Goal: Information Seeking & Learning: Learn about a topic

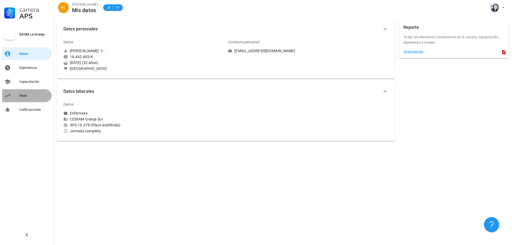
click at [29, 90] on link "Nivel" at bounding box center [26, 95] width 49 height 13
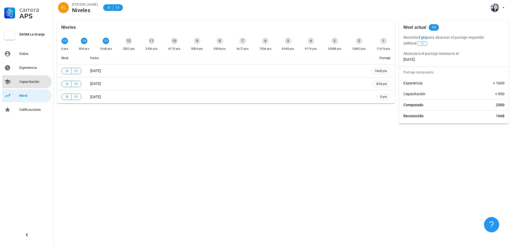
click at [41, 79] on div "Capacitación" at bounding box center [34, 81] width 30 height 9
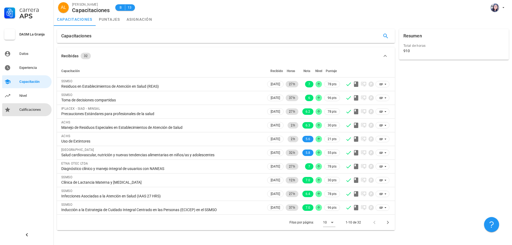
click at [26, 109] on div "Calificaciones" at bounding box center [34, 110] width 30 height 4
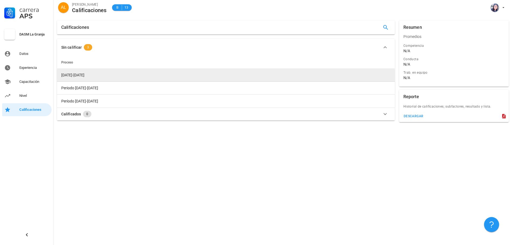
click at [81, 74] on td "[DATE]-[DATE]" at bounding box center [226, 75] width 338 height 13
click at [69, 73] on span "[DATE]-[DATE]" at bounding box center [72, 75] width 23 height 4
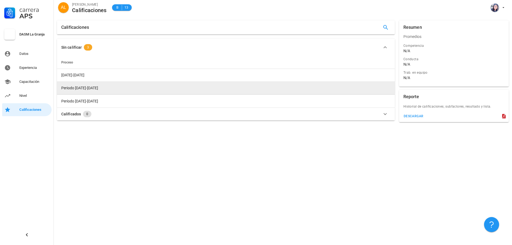
click at [74, 88] on span "Periodo [DATE]-[DATE]" at bounding box center [79, 88] width 37 height 4
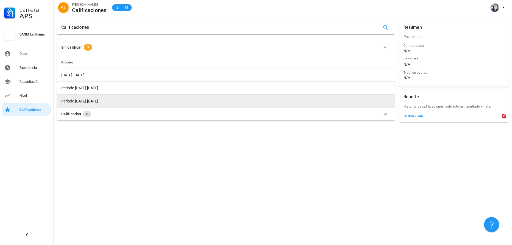
click at [73, 101] on span "Período [DATE]-[DATE]" at bounding box center [79, 101] width 37 height 4
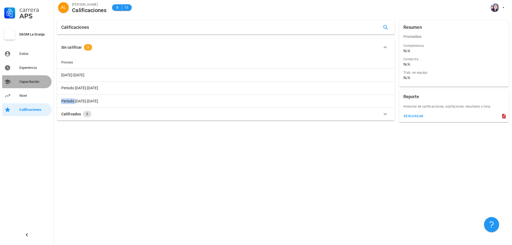
click at [25, 84] on div "Capacitación" at bounding box center [34, 81] width 30 height 9
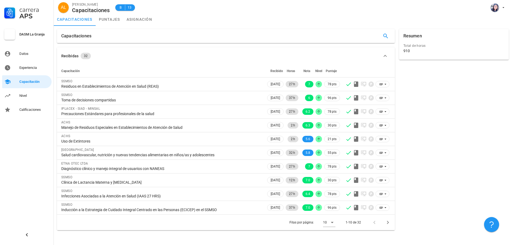
click at [30, 75] on div "Carrera APS DASM La Granja Datos Experiencia Capacitación Nivel Calificaciones" at bounding box center [27, 58] width 54 height 116
click at [32, 72] on div "Experiencia" at bounding box center [34, 67] width 30 height 9
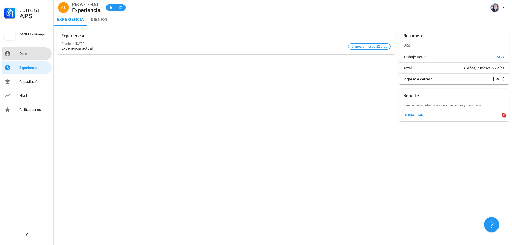
click at [30, 52] on div "Datos" at bounding box center [34, 54] width 30 height 4
